Goal: Information Seeking & Learning: Learn about a topic

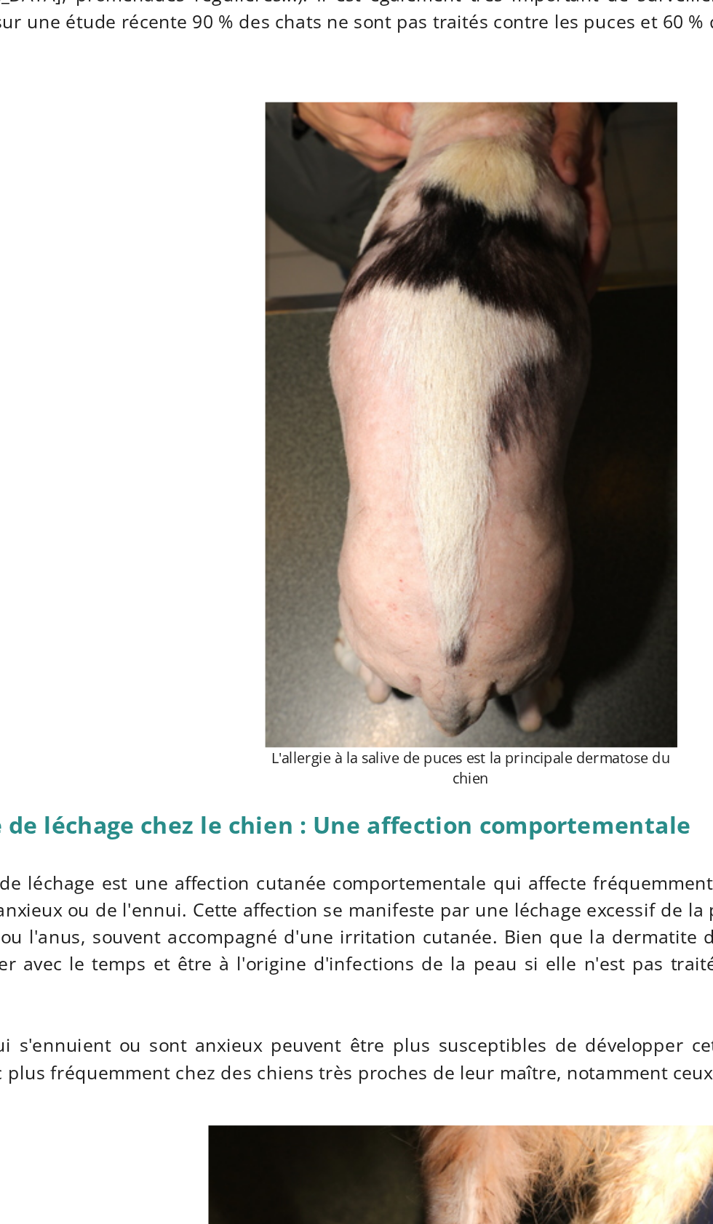
scroll to position [3471, 0]
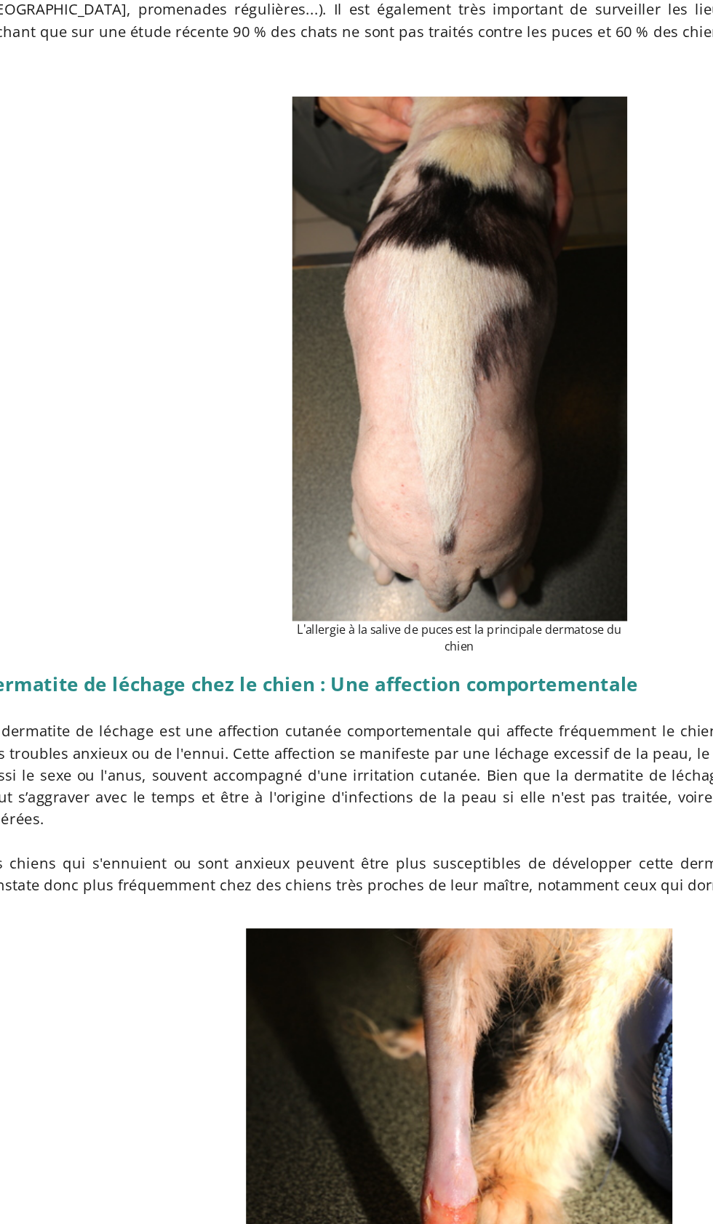
click at [505, 344] on figure "L'allergie à la salive de puces est la principale dermatose du chien" at bounding box center [357, 261] width 664 height 388
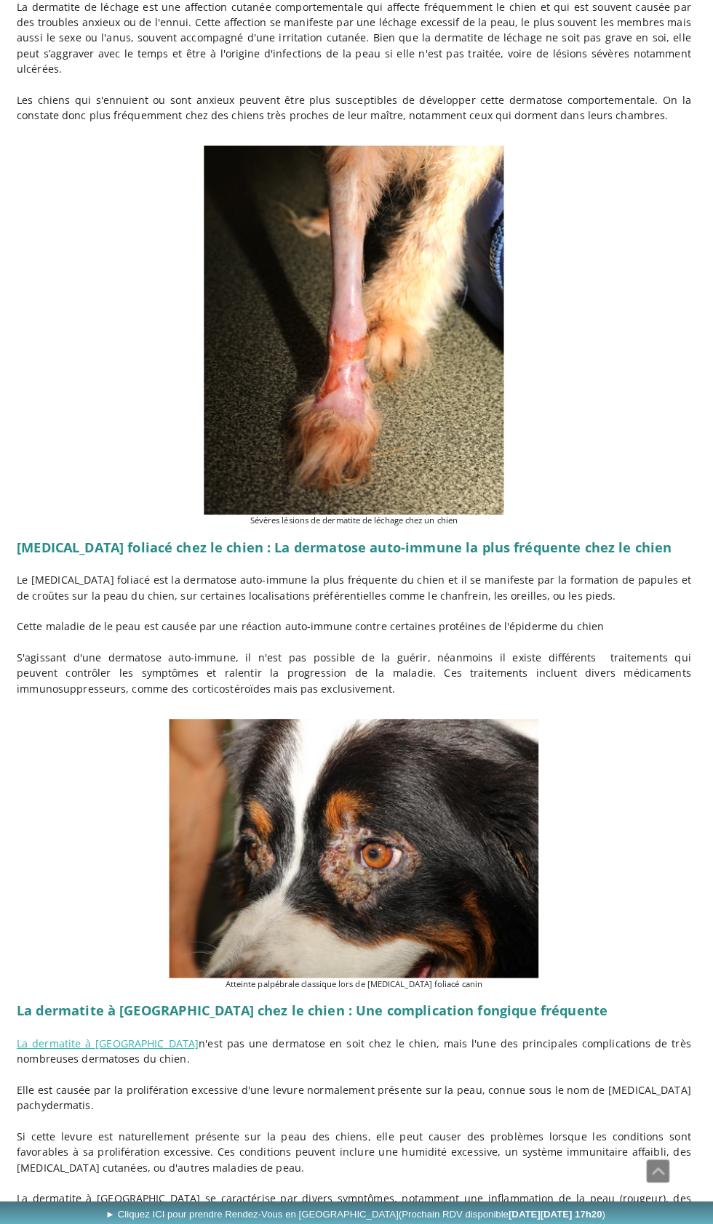
scroll to position [3957, 0]
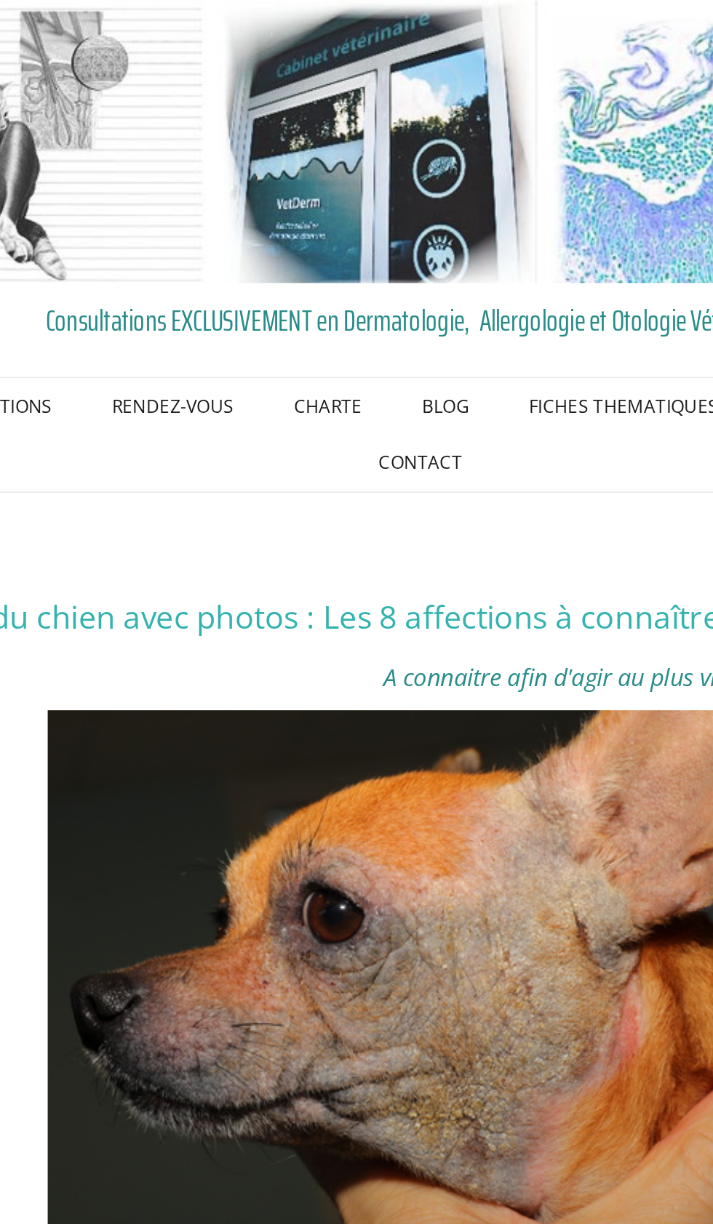
scroll to position [0, 0]
